Goal: Entertainment & Leisure: Consume media (video, audio)

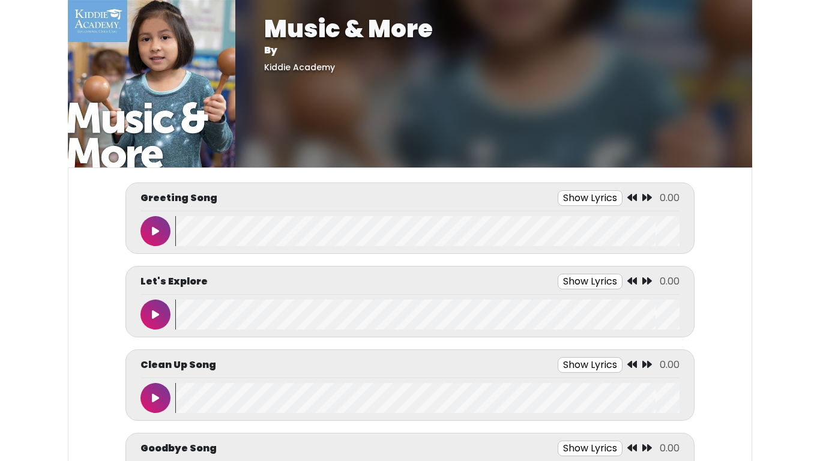
click at [152, 231] on icon at bounding box center [155, 231] width 7 height 10
click at [363, 447] on div "Goodbye Song Show Lyrics 0.00" at bounding box center [410, 451] width 539 height 21
